Goal: Task Accomplishment & Management: Manage account settings

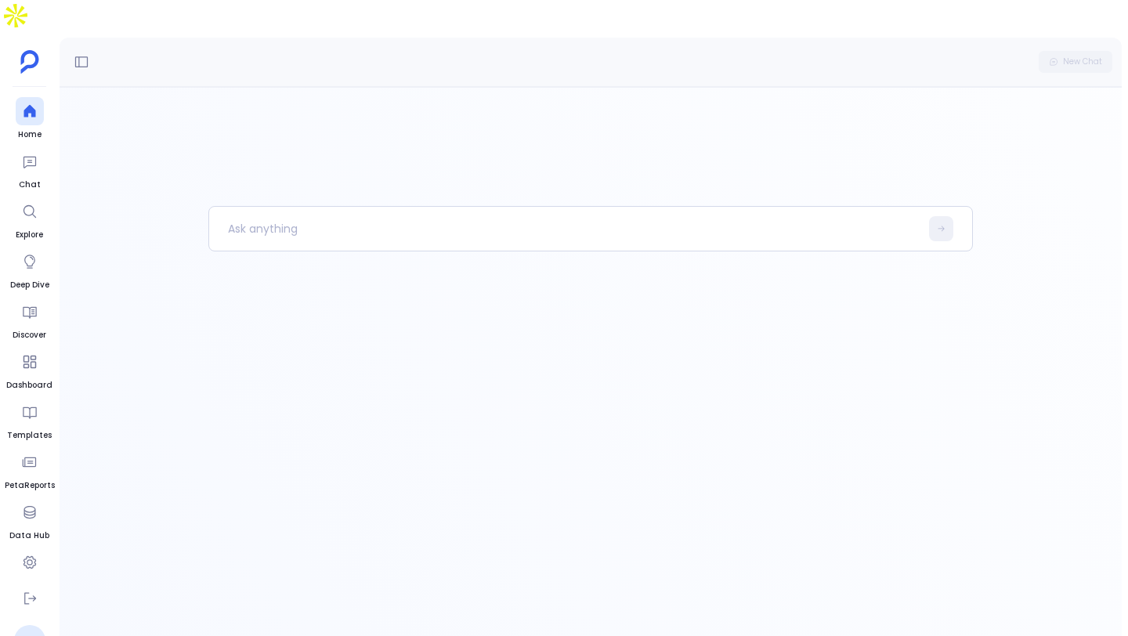
click at [23, 585] on ul "P" at bounding box center [30, 621] width 50 height 72
click at [30, 591] on icon at bounding box center [30, 599] width 16 height 16
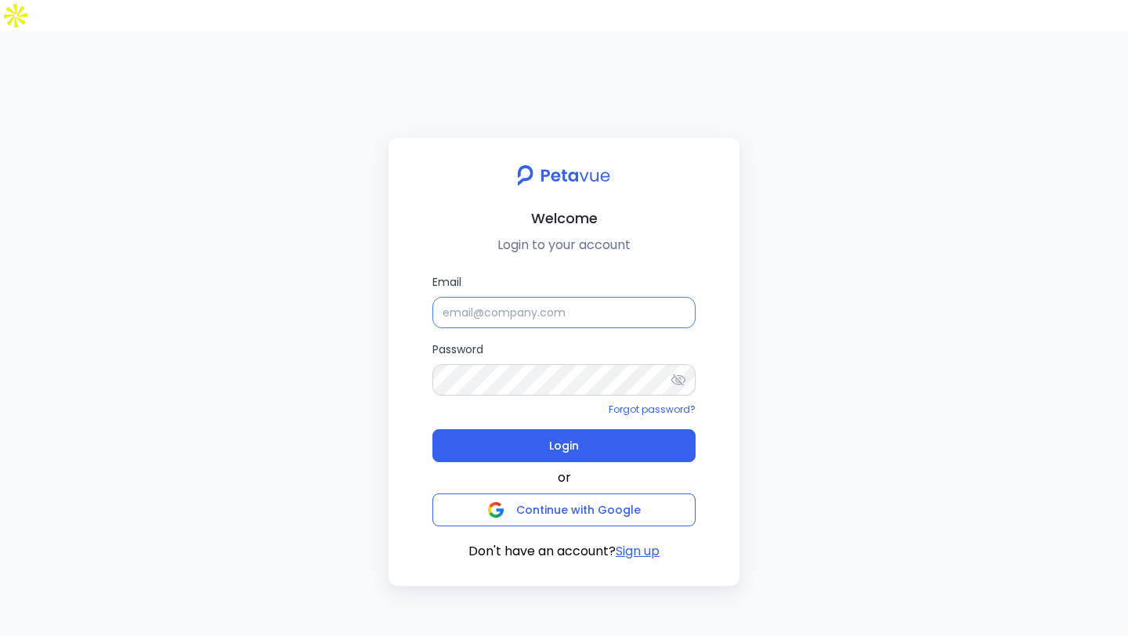
click at [606, 297] on input "Email" at bounding box center [564, 312] width 263 height 31
click at [603, 297] on input "Email" at bounding box center [564, 312] width 263 height 31
type input "p"
type input "support"
click at [620, 297] on input "Email" at bounding box center [564, 312] width 263 height 31
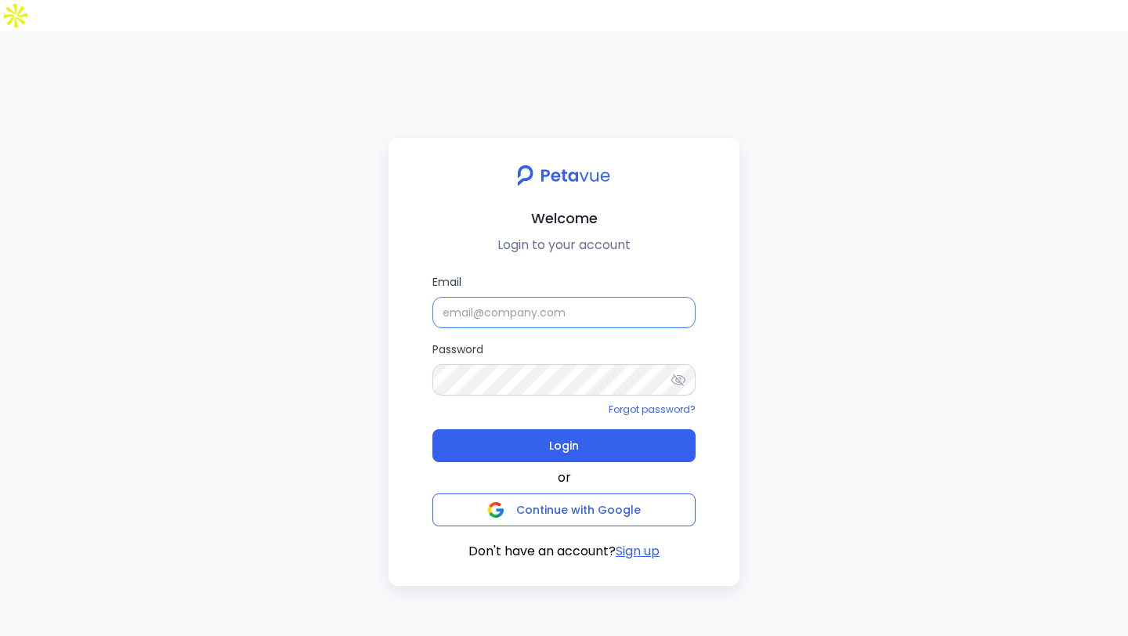
click at [620, 297] on input "Email" at bounding box center [564, 312] width 263 height 31
click at [509, 297] on input "Email" at bounding box center [564, 312] width 263 height 31
paste input "[EMAIL_ADDRESS][DOMAIN_NAME]"
type input "[EMAIL_ADDRESS][DOMAIN_NAME]"
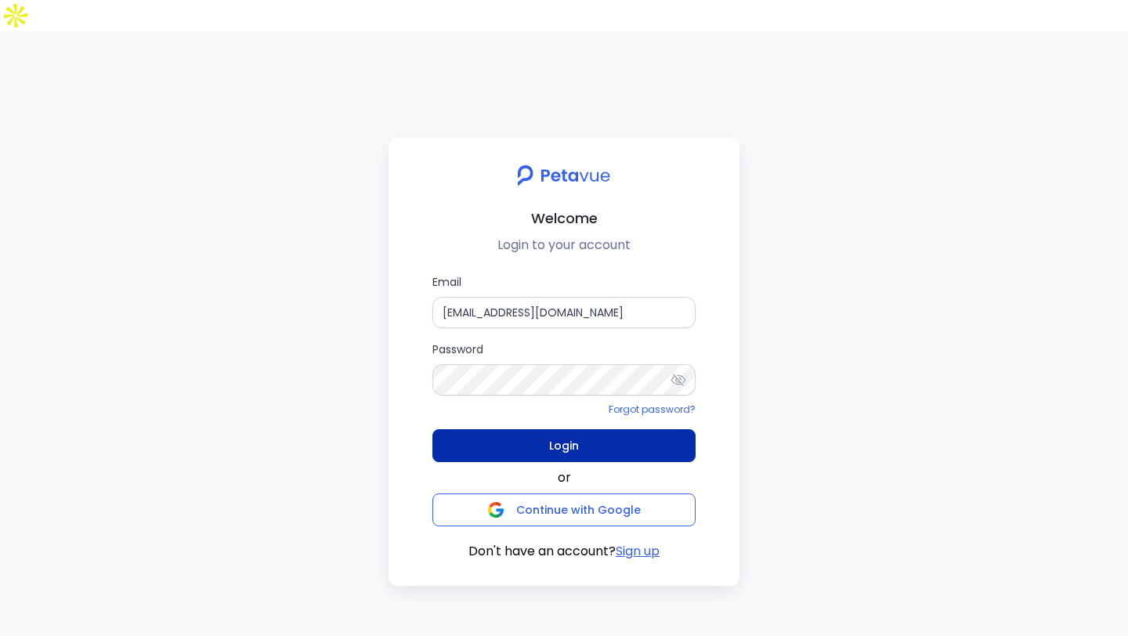
click at [592, 429] on button "Login" at bounding box center [564, 445] width 263 height 33
